Goal: Task Accomplishment & Management: Use online tool/utility

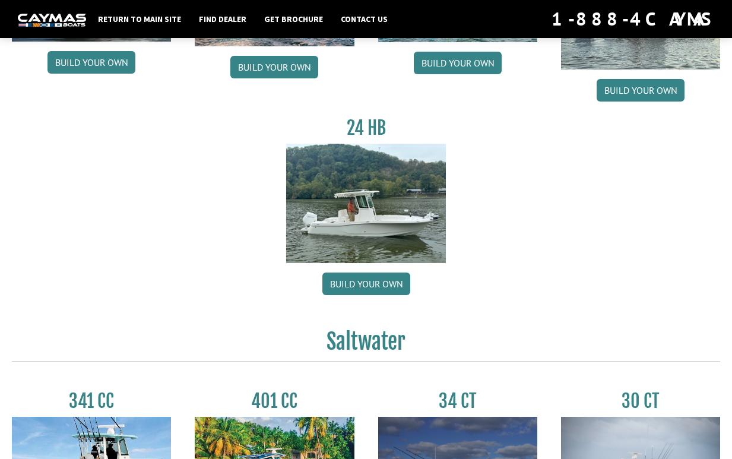
scroll to position [238, 0]
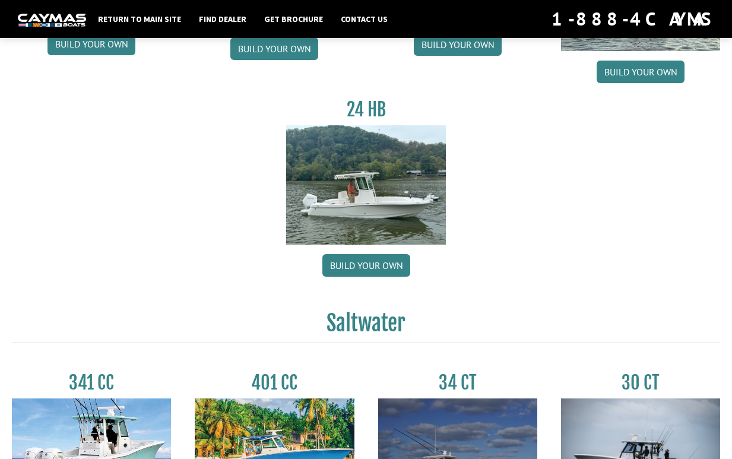
click at [361, 173] on img at bounding box center [365, 184] width 159 height 119
click at [358, 263] on link "Build your own" at bounding box center [367, 265] width 88 height 23
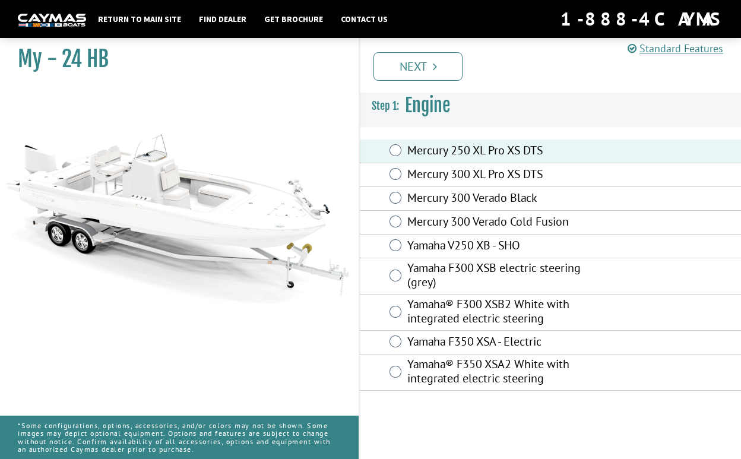
click at [395, 78] on link "Next" at bounding box center [418, 66] width 89 height 29
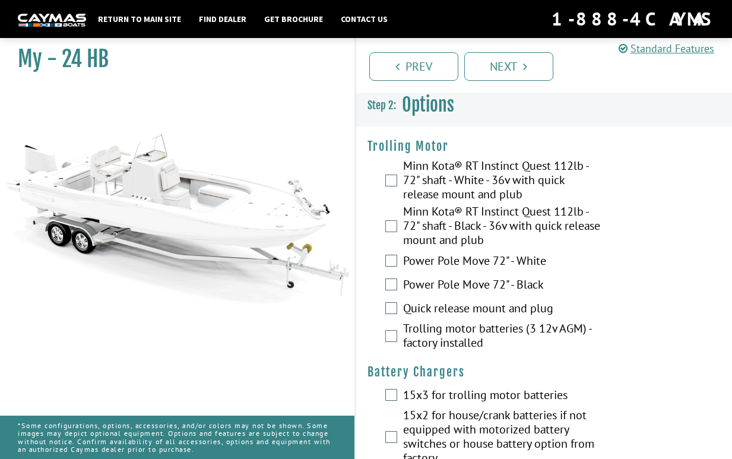
click at [434, 259] on label "Power Pole Move 72" - White" at bounding box center [502, 262] width 198 height 17
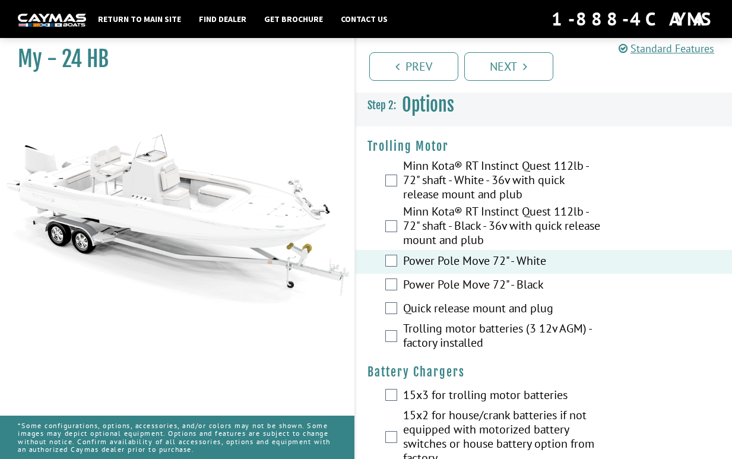
click at [443, 309] on label "Quick release mount and plug" at bounding box center [502, 309] width 198 height 17
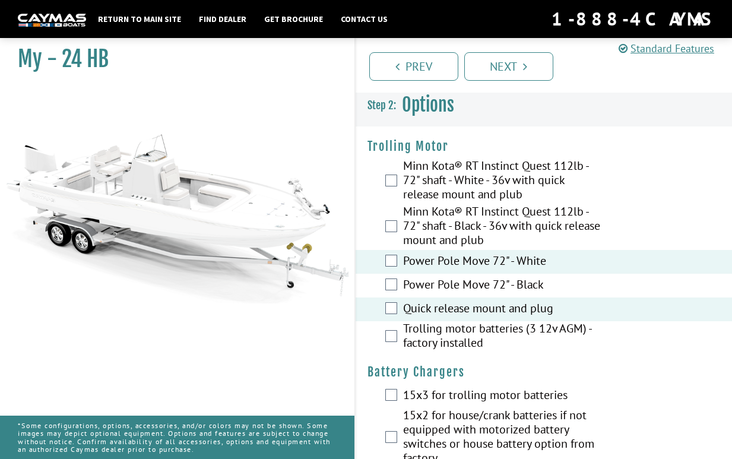
click at [437, 338] on label "Trolling motor batteries (3 12v AGM) - factory installed" at bounding box center [502, 336] width 198 height 31
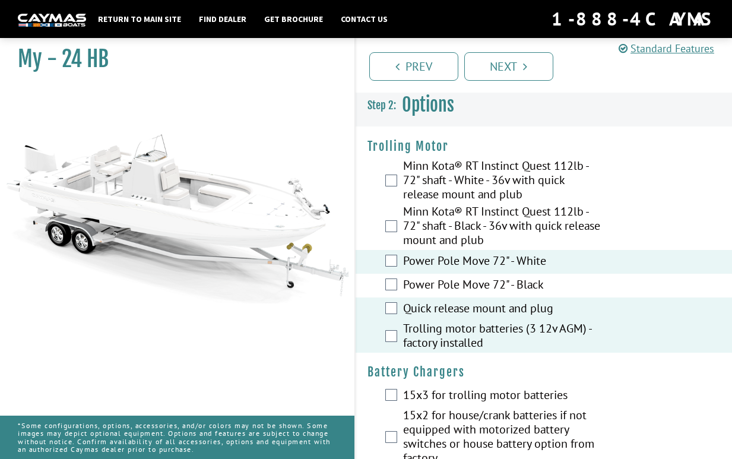
click at [426, 336] on label "Trolling motor batteries (3 12v AGM) - factory installed" at bounding box center [502, 336] width 198 height 31
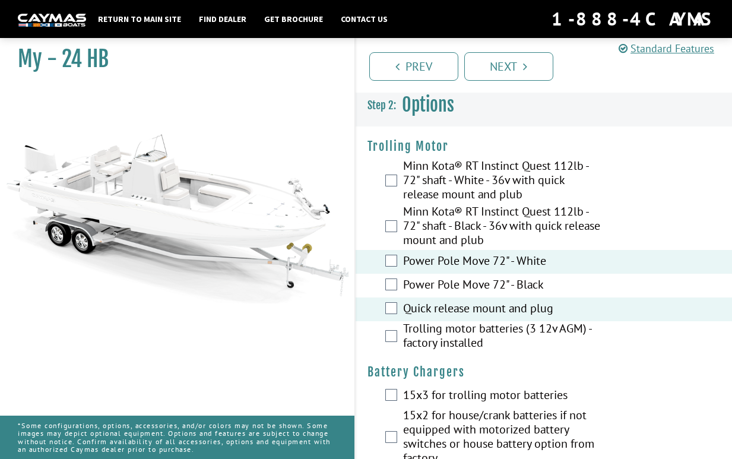
click at [438, 339] on label "Trolling motor batteries (3 12v AGM) - factory installed" at bounding box center [502, 336] width 198 height 31
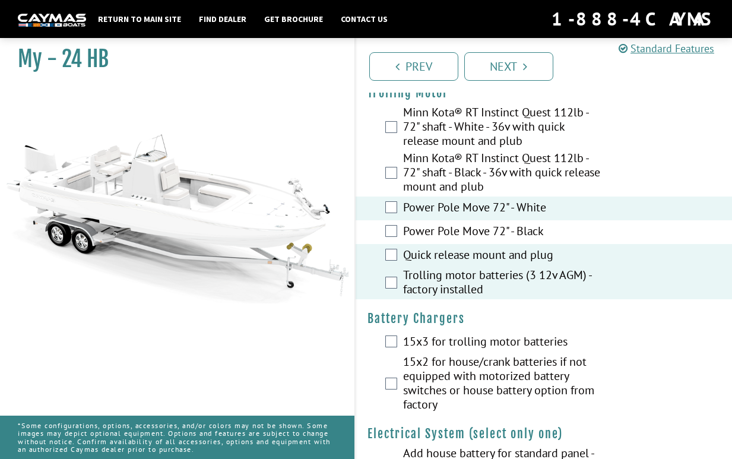
scroll to position [119, 0]
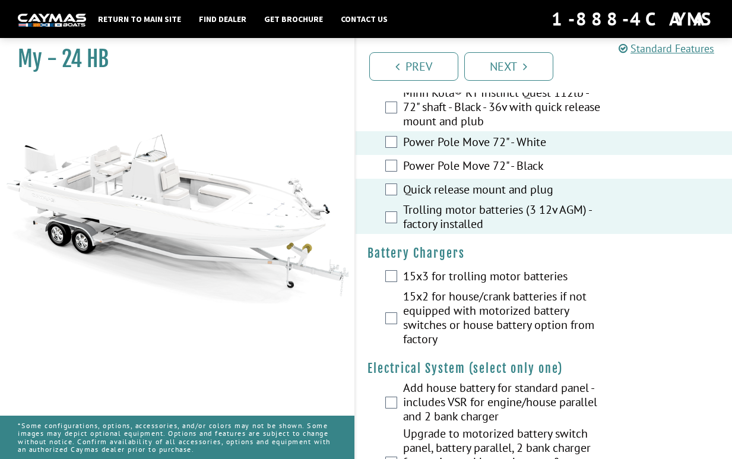
click at [470, 275] on label "15x3 for trolling motor batteries" at bounding box center [502, 277] width 198 height 17
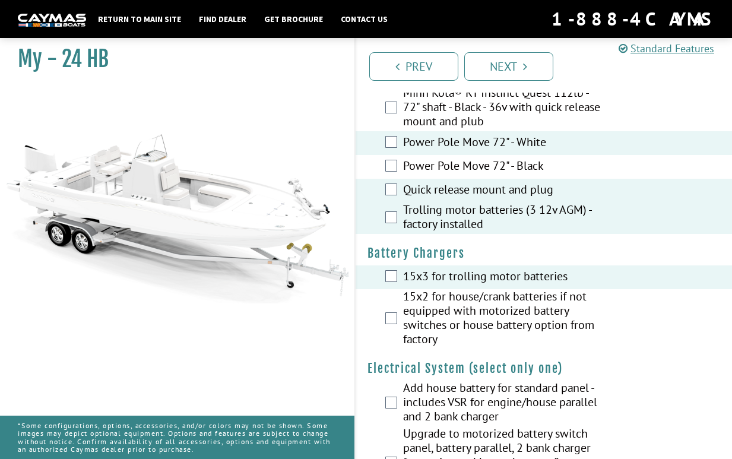
click at [428, 315] on label "15x2 for house/crank batteries if not equipped with motorized battery switches …" at bounding box center [502, 319] width 198 height 60
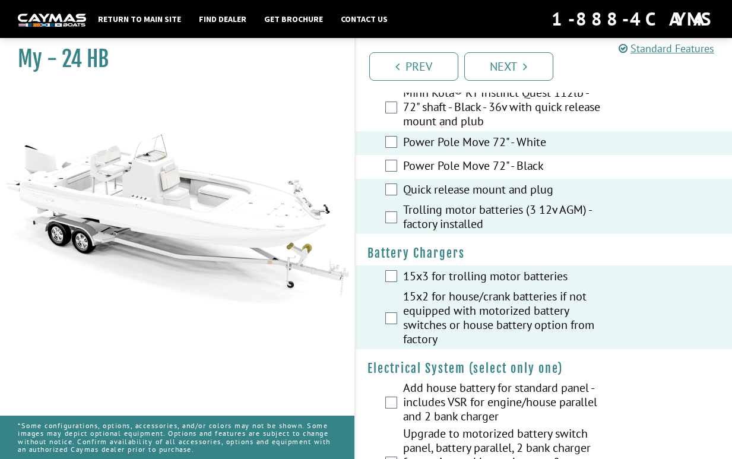
scroll to position [297, 0]
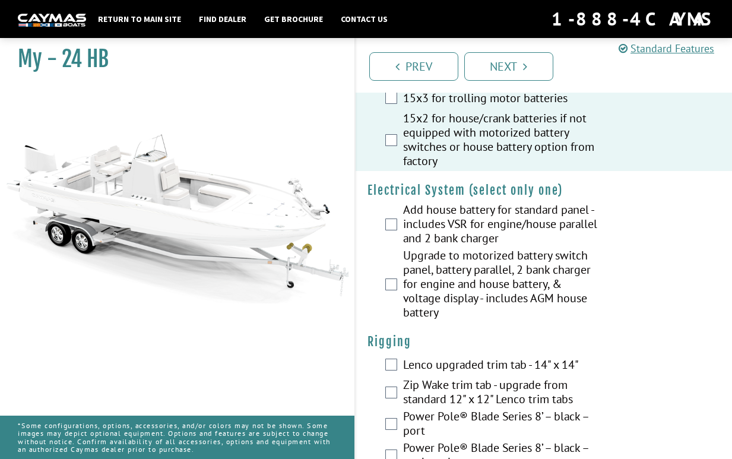
click at [428, 282] on label "Upgrade to motorized battery switch panel, battery parallel, 2 bank charger for…" at bounding box center [502, 285] width 198 height 74
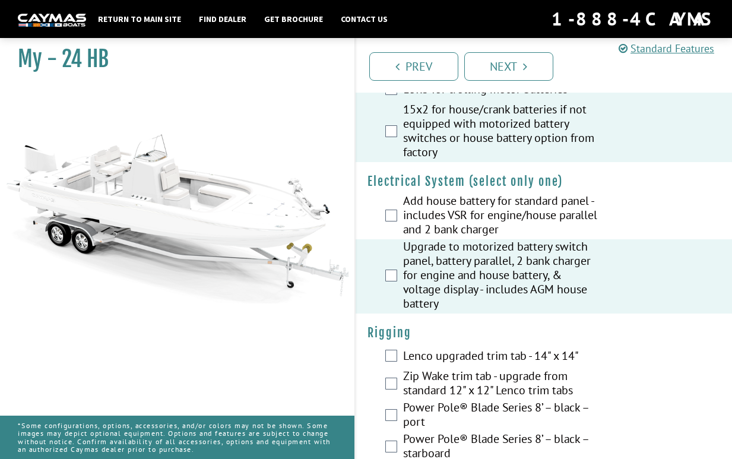
scroll to position [475, 0]
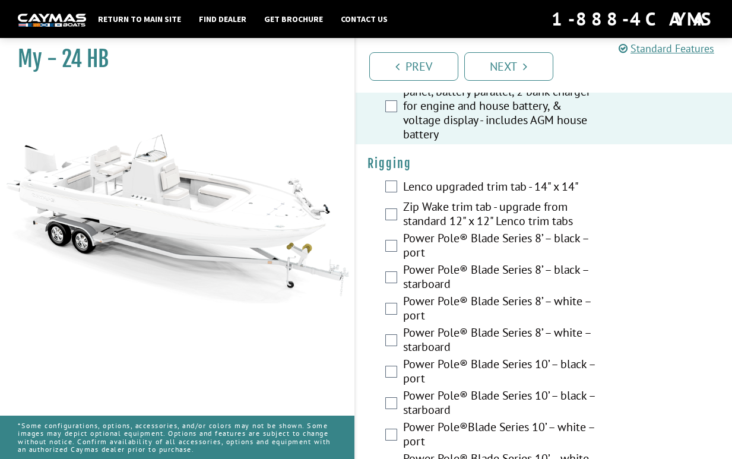
click at [429, 213] on label "Zip Wake trim tab - upgrade from standard 12" x 12" Lenco trim tabs" at bounding box center [502, 215] width 198 height 31
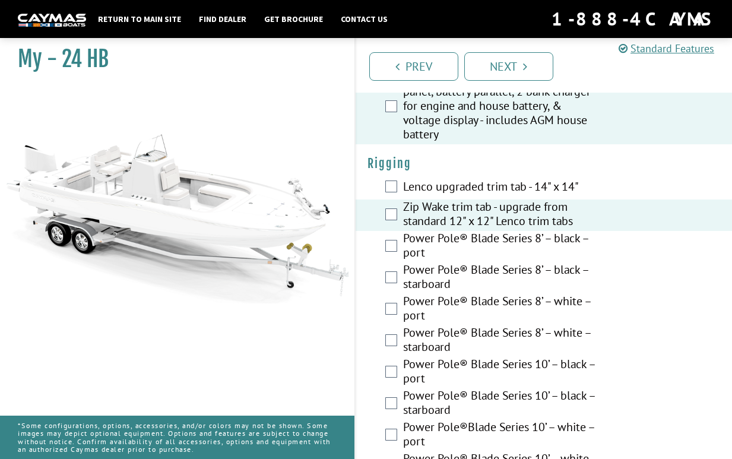
click at [416, 242] on label "Power Pole® Blade Series 8’ – black – port" at bounding box center [502, 246] width 198 height 31
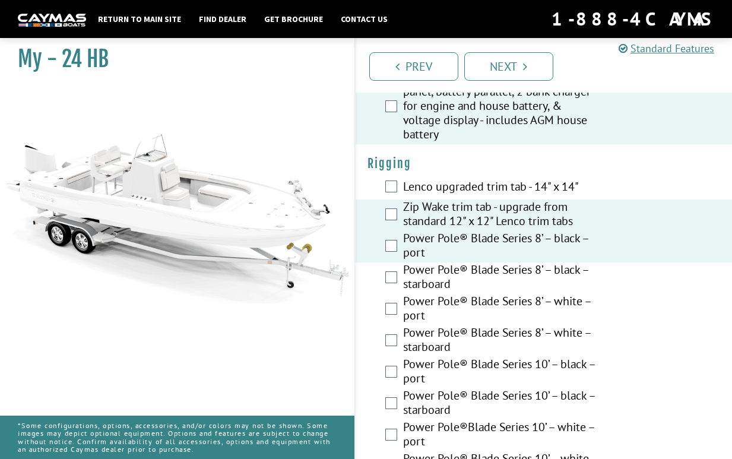
click at [422, 277] on label "Power Pole® Blade Series 8’ – black – starboard" at bounding box center [502, 278] width 198 height 31
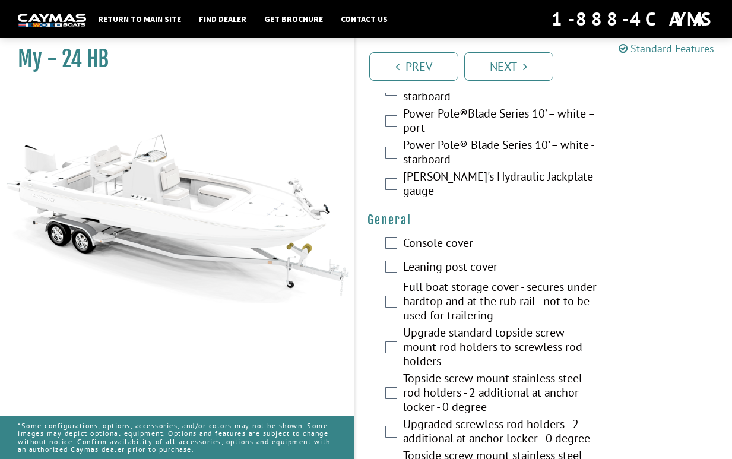
scroll to position [891, 0]
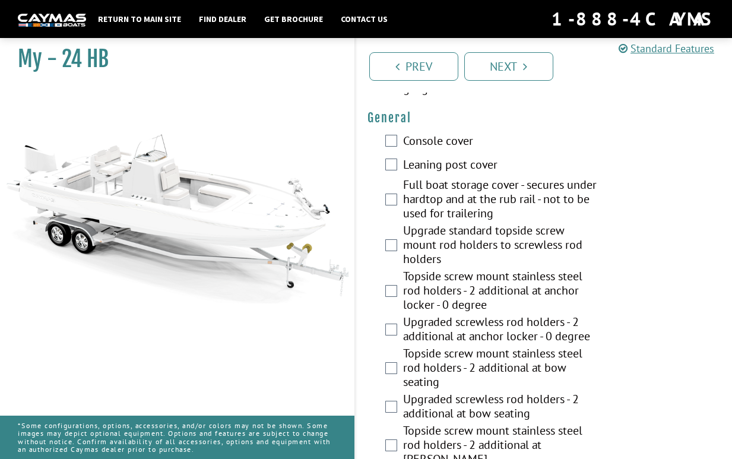
click at [429, 134] on label "Console cover" at bounding box center [502, 142] width 198 height 17
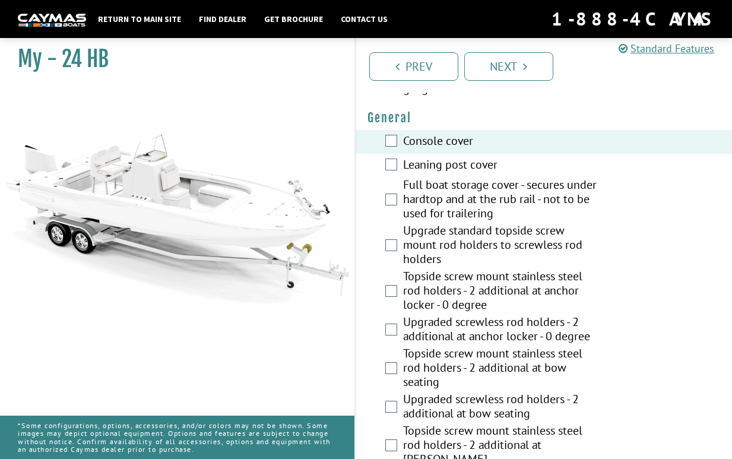
click at [418, 157] on label "Leaning post cover" at bounding box center [502, 165] width 198 height 17
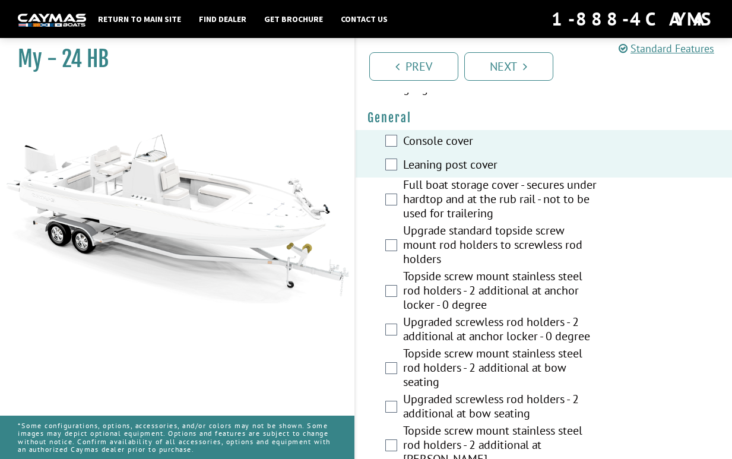
click at [418, 241] on label "Upgrade standard topside screw mount rod holders to screwless rod holders" at bounding box center [502, 246] width 198 height 46
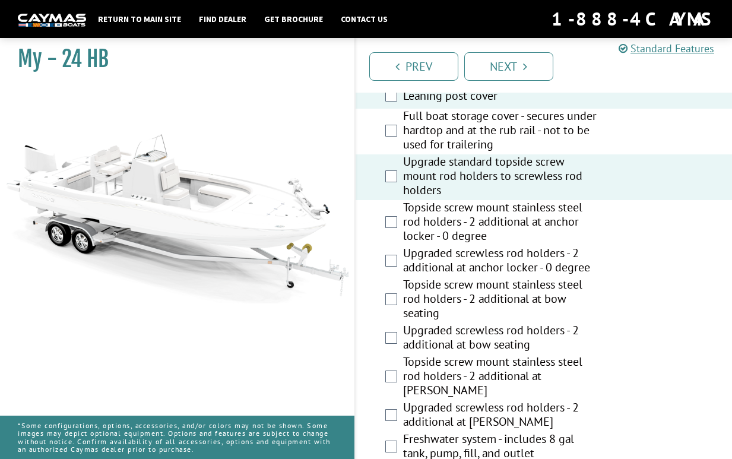
scroll to position [1010, 0]
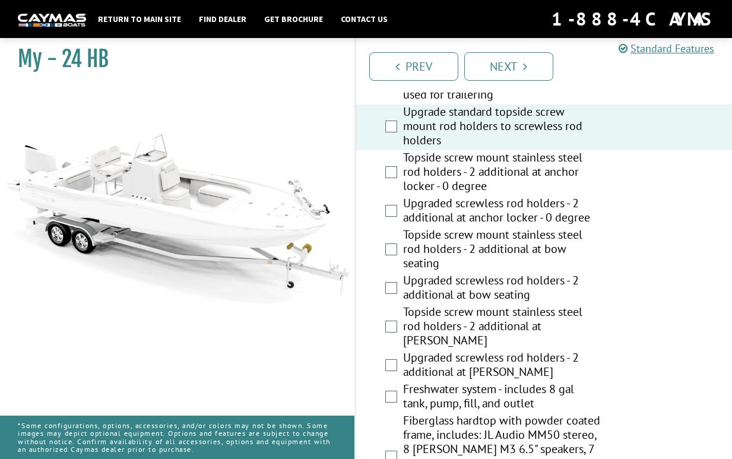
click at [421, 245] on label "Topside screw mount stainless steel rod holders - 2 additional at bow seating" at bounding box center [502, 251] width 198 height 46
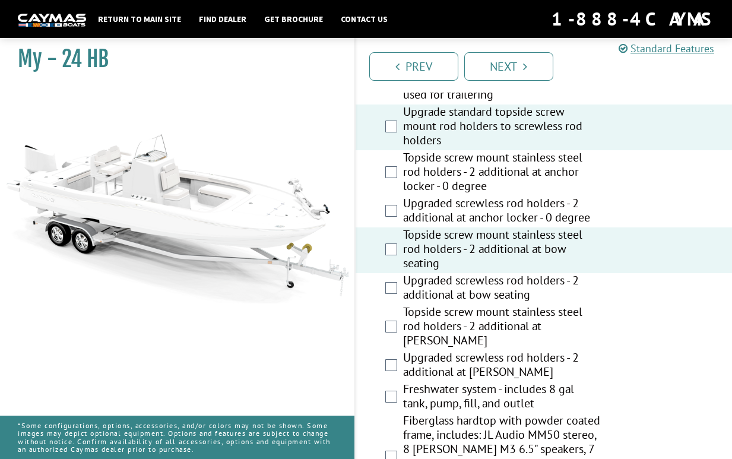
scroll to position [1129, 0]
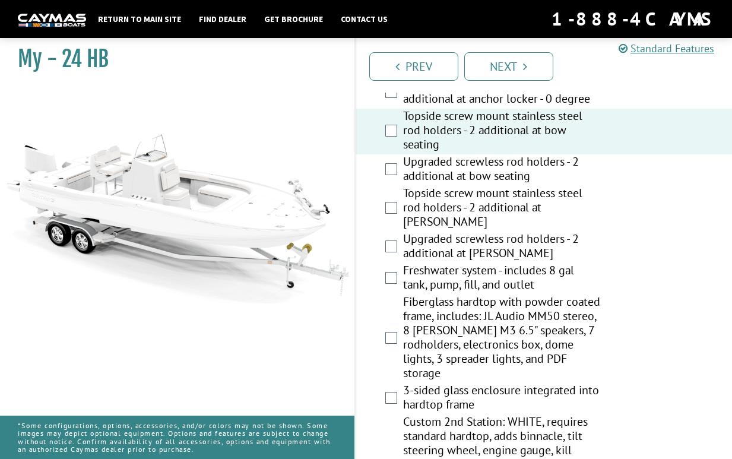
click at [432, 244] on label "Upgraded screwless rod holders - 2 additional at [PERSON_NAME]" at bounding box center [502, 247] width 198 height 31
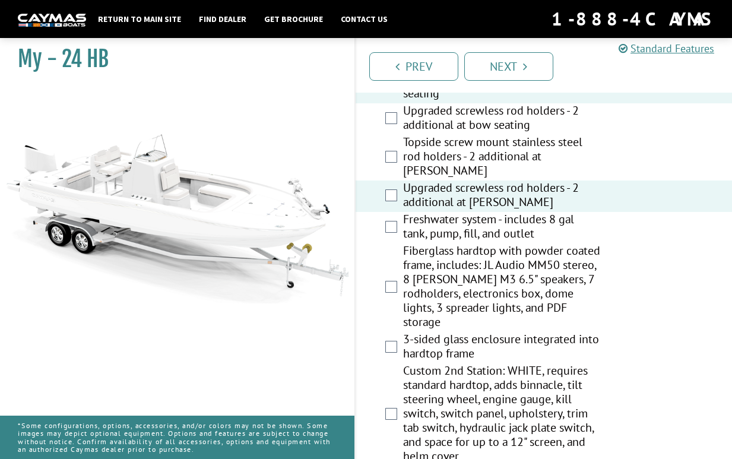
scroll to position [1247, 0]
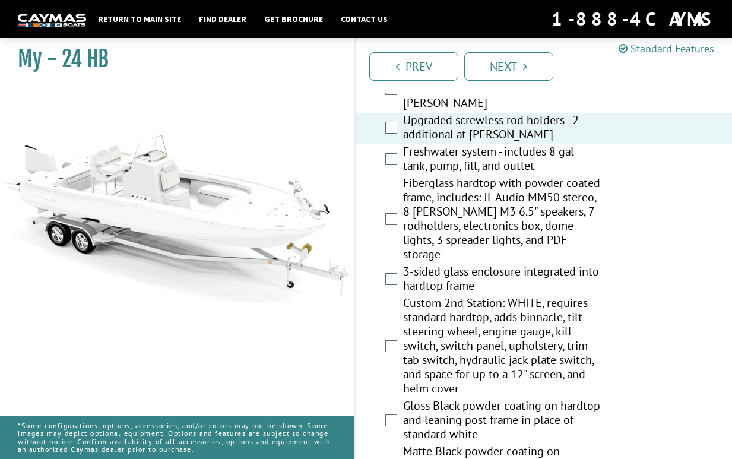
click at [431, 177] on label "Fiberglass hardtop with powder coated frame, includes: JL Audio MM50 stereo, 8 …" at bounding box center [502, 220] width 198 height 89
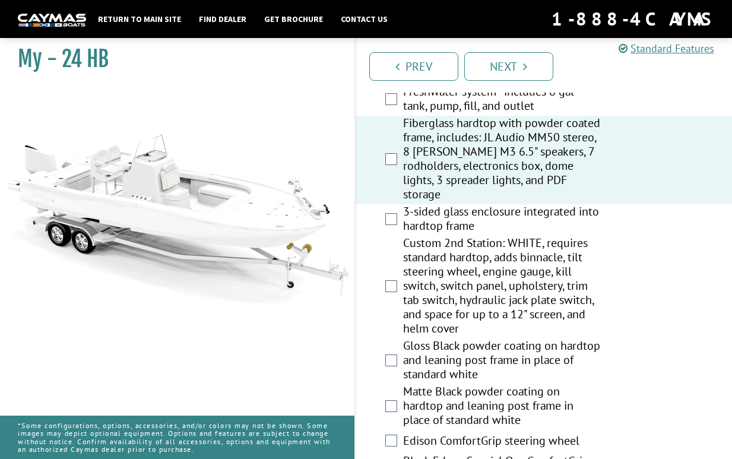
scroll to position [1307, 0]
click at [435, 213] on label "3-sided glass enclosure integrated into hardtop frame" at bounding box center [502, 220] width 198 height 31
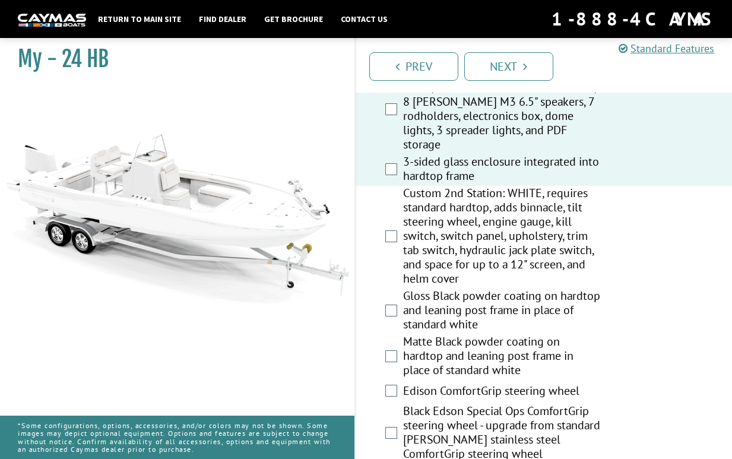
scroll to position [1426, 0]
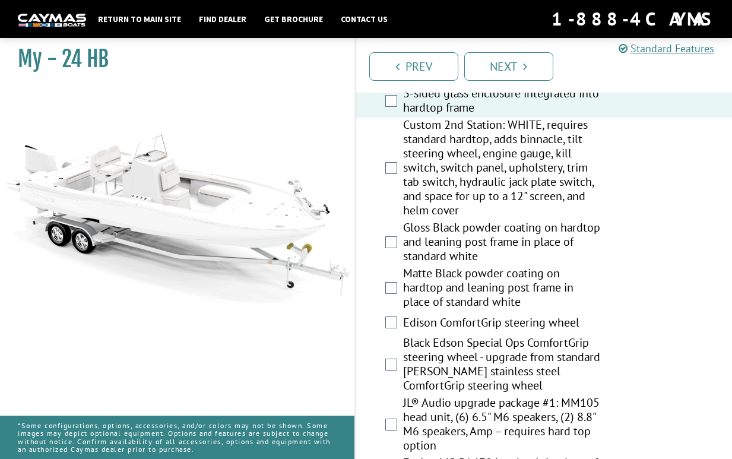
click at [424, 280] on label "Matte Black powder coating on hardtop and leaning post frame in place of standa…" at bounding box center [502, 289] width 198 height 46
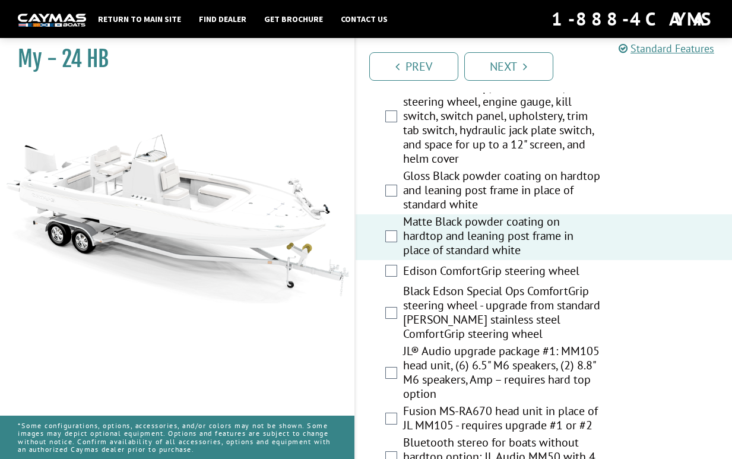
scroll to position [1544, 0]
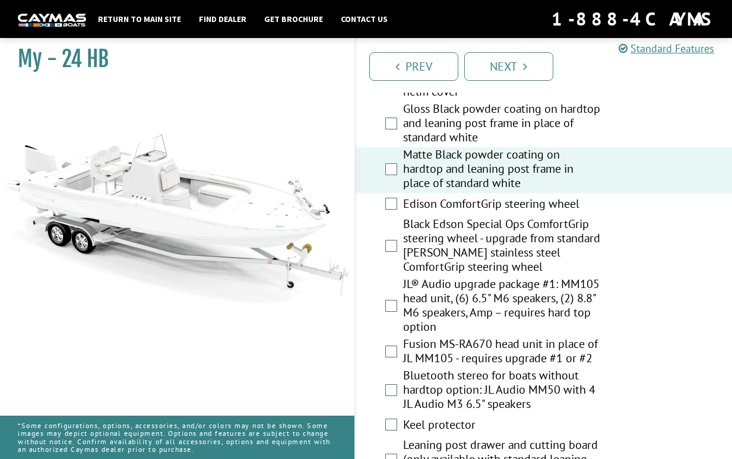
click at [462, 197] on label "Edison ComfortGrip steering wheel" at bounding box center [502, 205] width 198 height 17
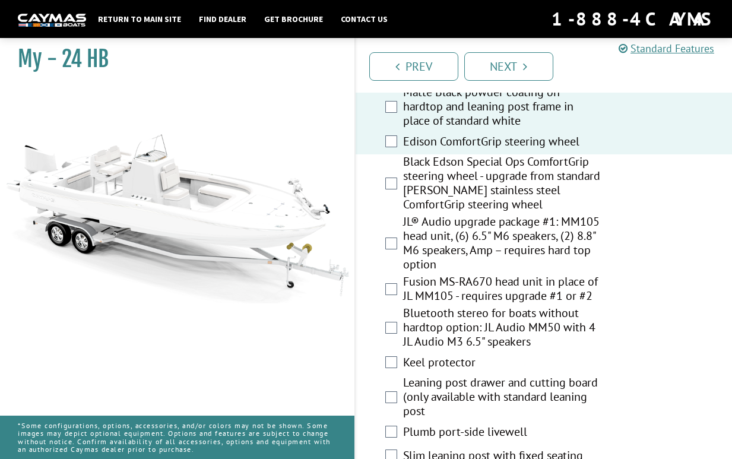
scroll to position [1663, 0]
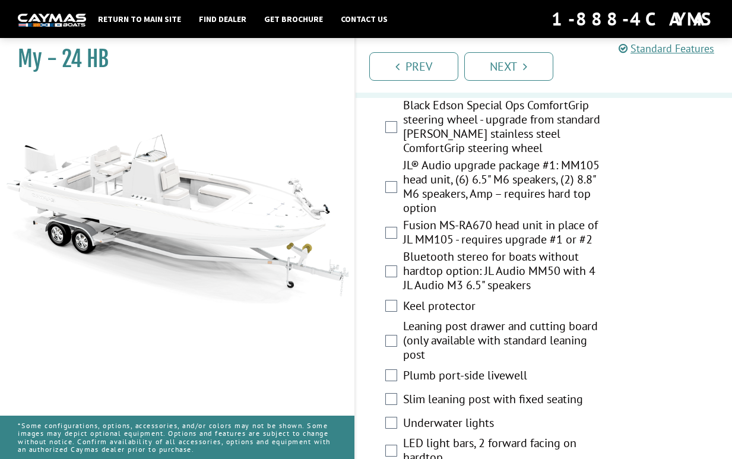
click at [447, 172] on label "JL® Audio upgrade package #1: MM105 head unit, (6) 6.5" M6 speakers, (2) 8.8" M…" at bounding box center [502, 188] width 198 height 60
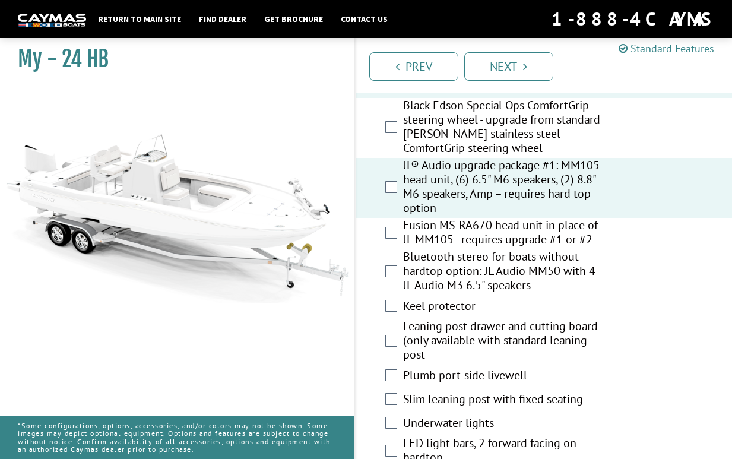
click at [454, 299] on label "Keel protector" at bounding box center [502, 307] width 198 height 17
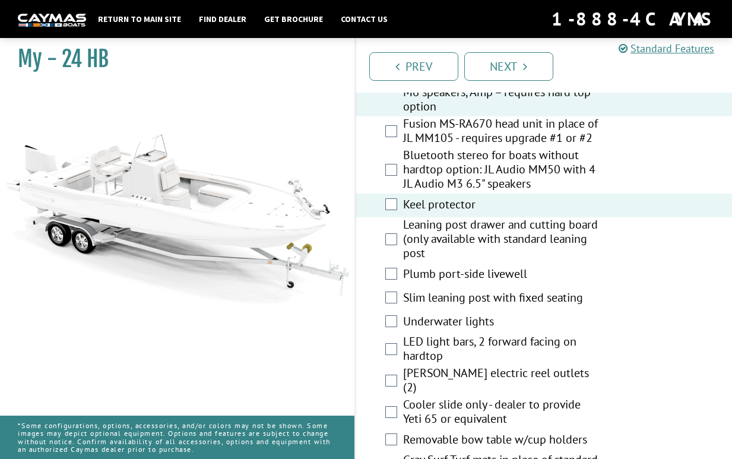
scroll to position [1841, 0]
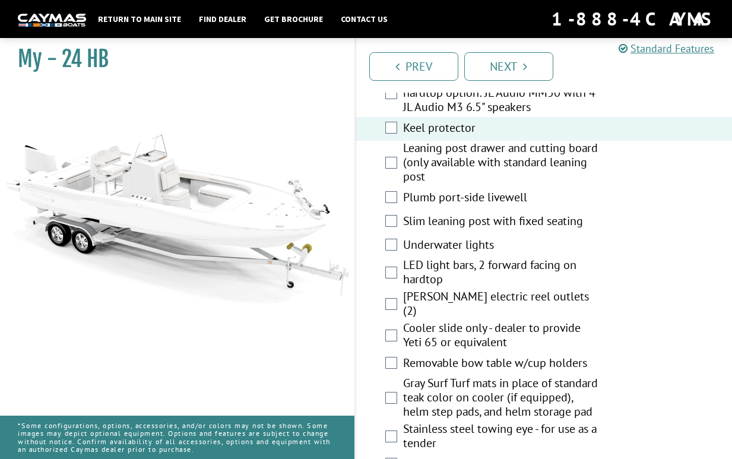
click at [437, 190] on label "Plumb port-side livewell" at bounding box center [502, 198] width 198 height 17
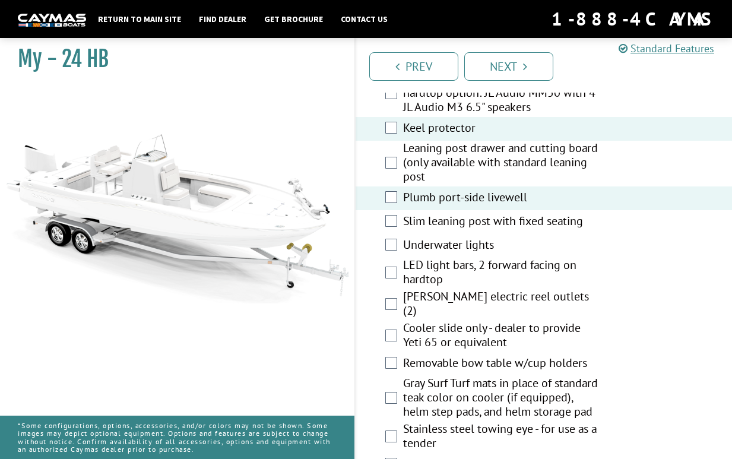
click at [431, 216] on label "Slim leaning post with fixed seating" at bounding box center [502, 222] width 198 height 17
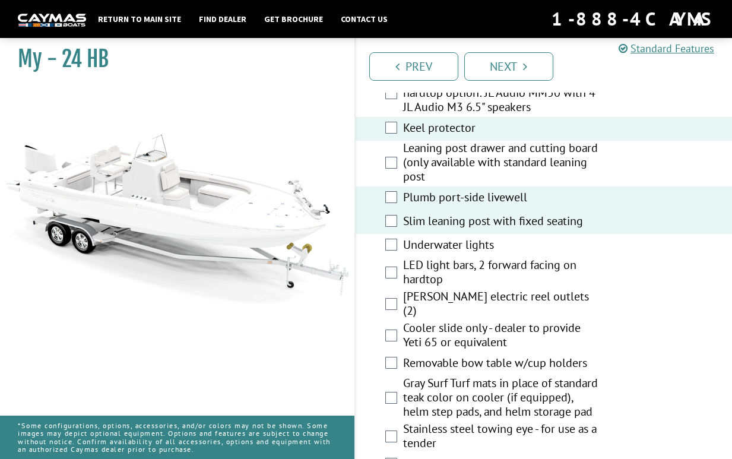
click at [427, 261] on label "LED light bars, 2 forward facing on hardtop" at bounding box center [502, 273] width 198 height 31
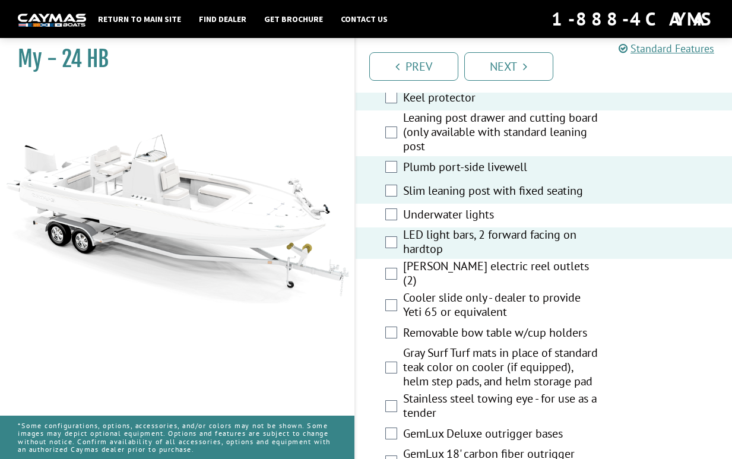
scroll to position [1901, 0]
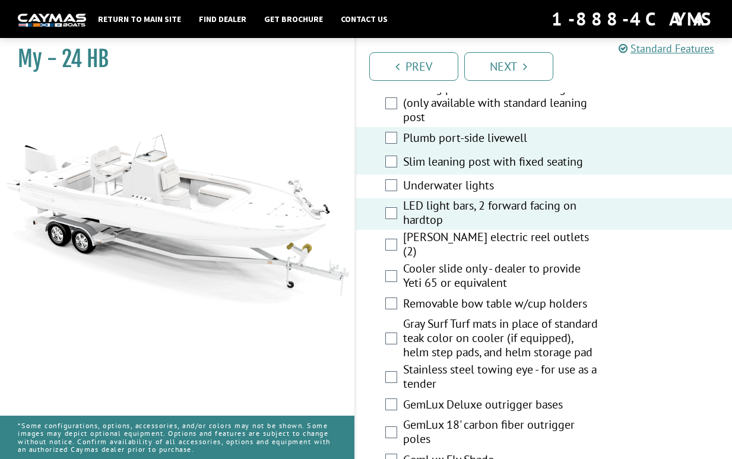
click at [445, 230] on label "[PERSON_NAME] electric reel outlets (2)" at bounding box center [502, 245] width 198 height 31
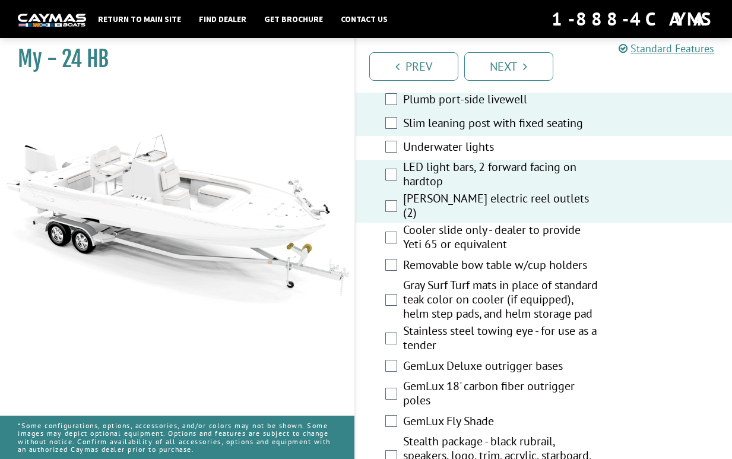
scroll to position [1960, 0]
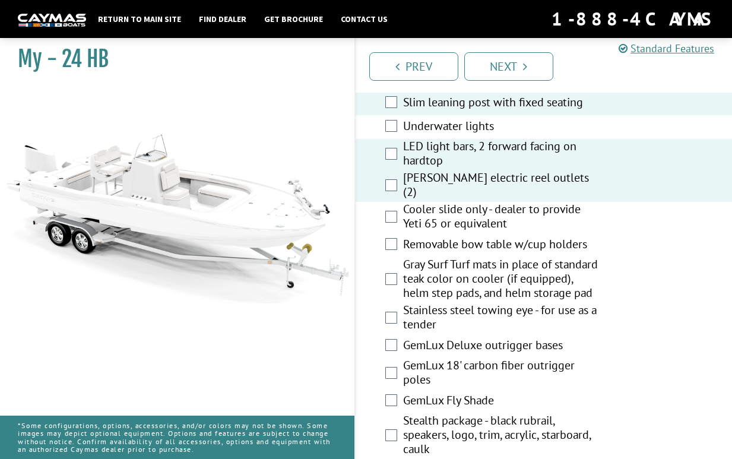
click at [429, 202] on label "Cooler slide only - dealer to provide Yeti 65 or equivalent" at bounding box center [502, 217] width 198 height 31
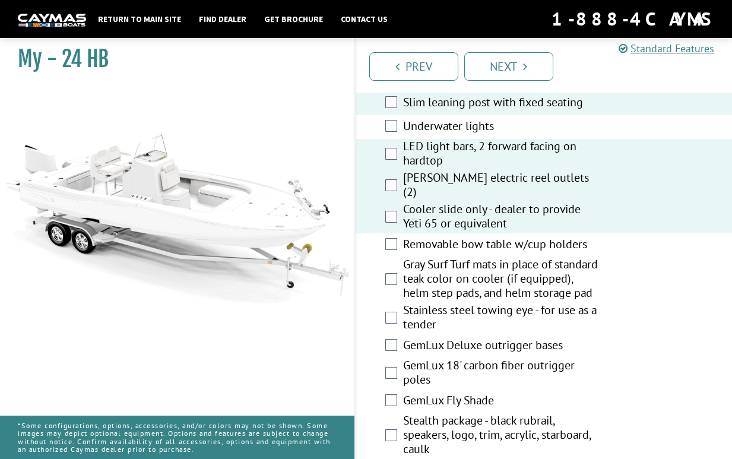
click at [429, 277] on label "Gray Surf Turf mats in place of standard teak color on cooler (if equipped), he…" at bounding box center [502, 280] width 198 height 46
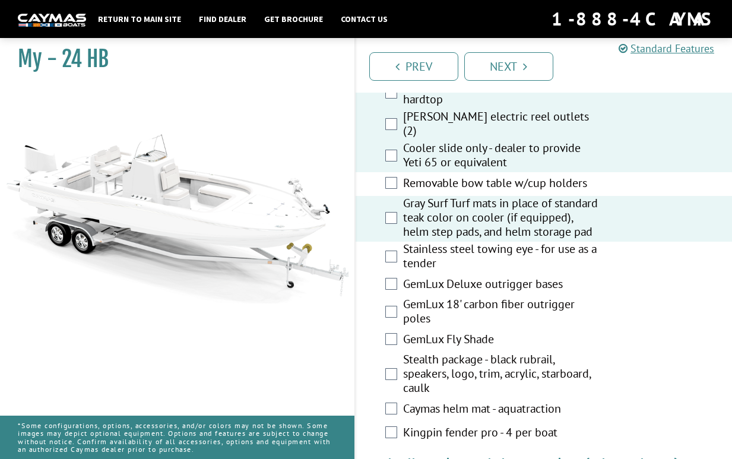
scroll to position [2079, 0]
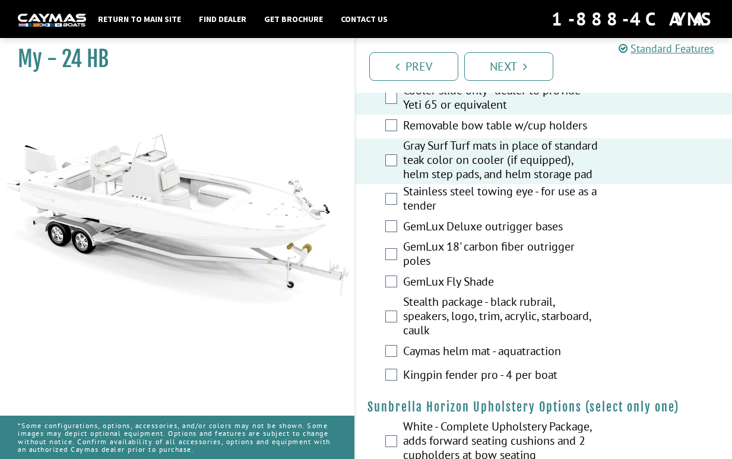
click at [420, 222] on label "GemLux Deluxe outrigger bases" at bounding box center [502, 227] width 198 height 17
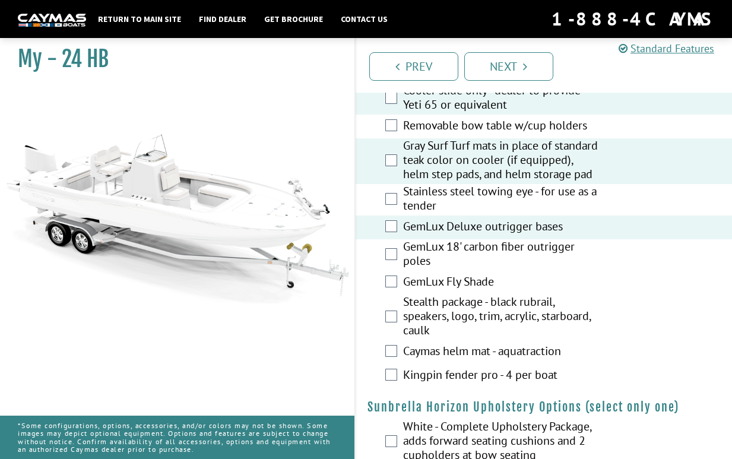
click at [422, 318] on label "Stealth package - black rubrail, speakers, logo, trim, acrylic, starboard, caulk" at bounding box center [502, 318] width 198 height 46
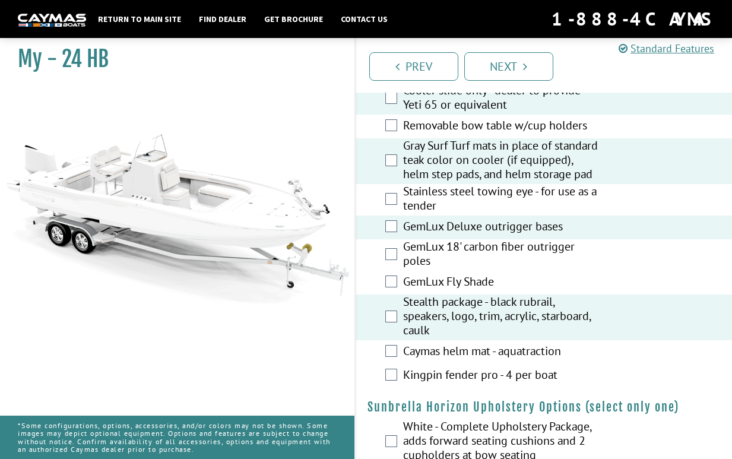
click at [447, 350] on label "Caymas helm mat - aquatraction" at bounding box center [502, 352] width 198 height 17
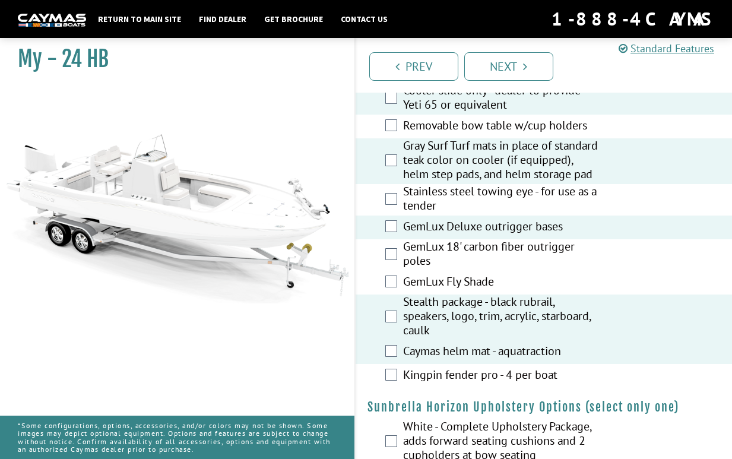
click at [429, 372] on label "Kingpin fender pro - 4 per boat" at bounding box center [502, 376] width 198 height 17
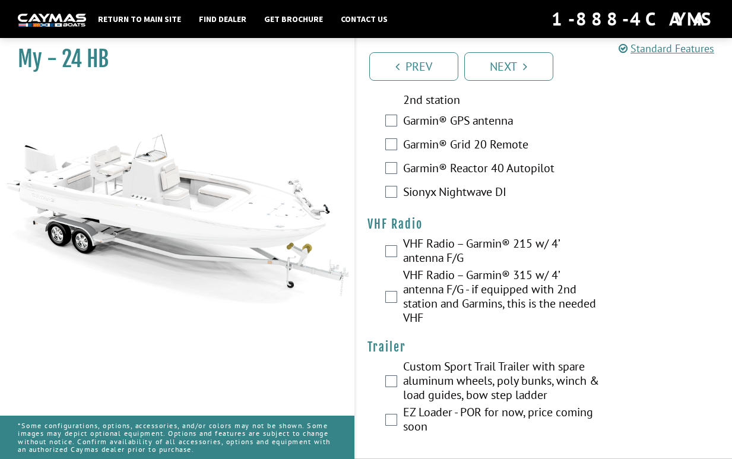
scroll to position [3512, 0]
click at [523, 69] on link "Next" at bounding box center [509, 66] width 89 height 29
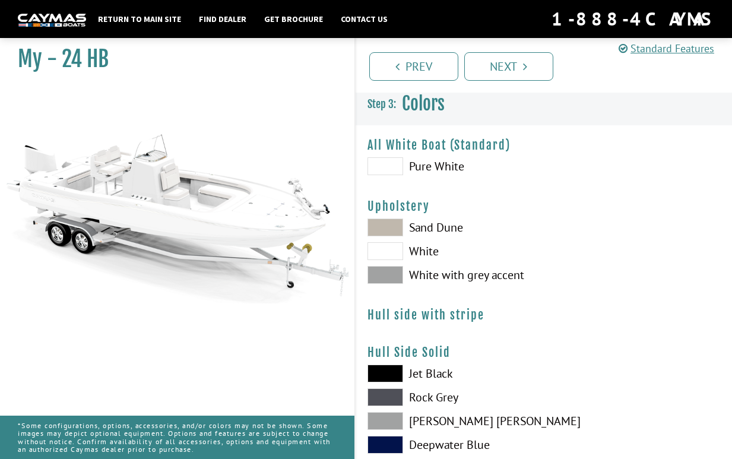
scroll to position [0, 0]
click at [387, 166] on span at bounding box center [386, 167] width 36 height 18
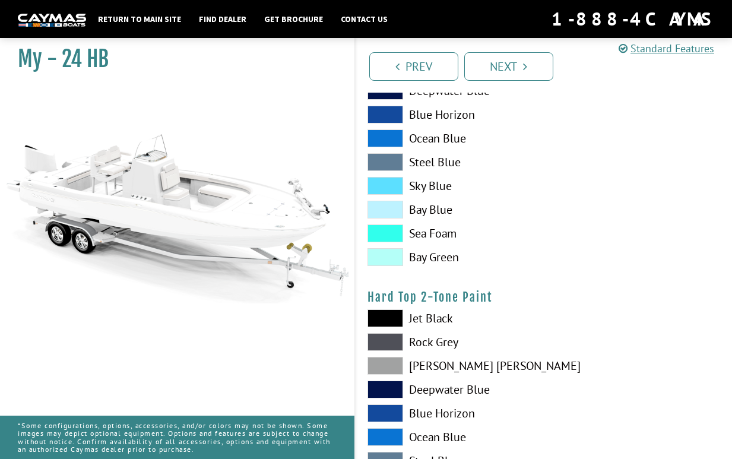
scroll to position [832, 0]
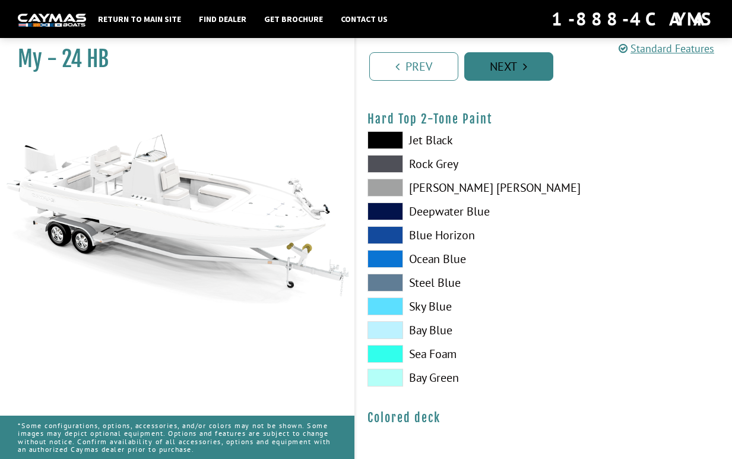
click at [507, 65] on link "Next" at bounding box center [509, 66] width 89 height 29
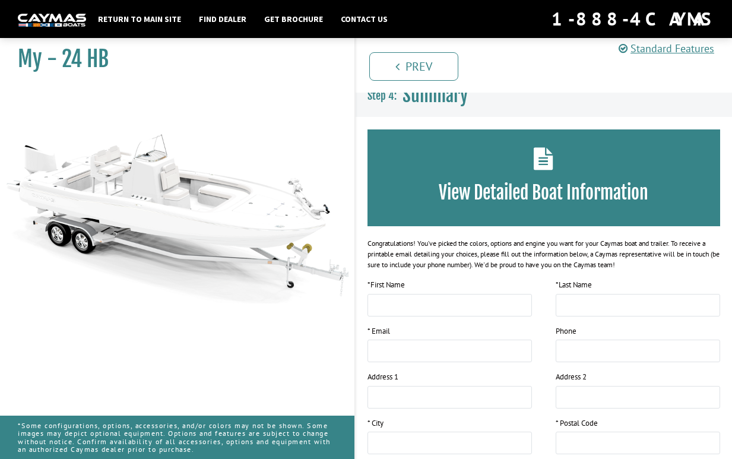
scroll to position [0, 0]
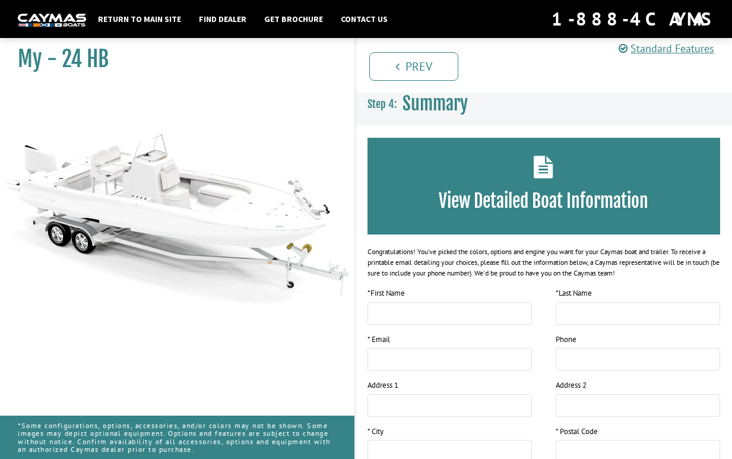
drag, startPoint x: 60, startPoint y: 59, endPoint x: 115, endPoint y: 59, distance: 55.2
click at [115, 59] on h1 "My - 24 HB" at bounding box center [171, 59] width 307 height 27
